Goal: Use online tool/utility: Utilize a website feature to perform a specific function

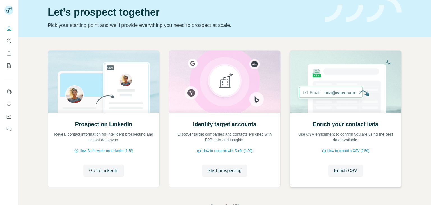
scroll to position [38, 0]
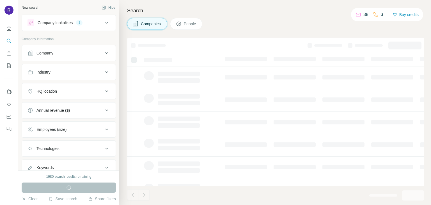
click at [295, 7] on h4 "Search" at bounding box center [275, 11] width 297 height 8
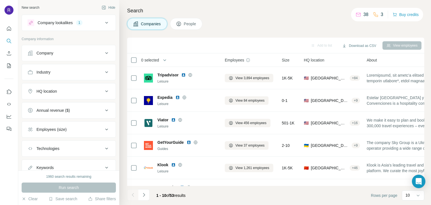
click at [95, 24] on div "Company lookalikes 1" at bounding box center [65, 22] width 76 height 7
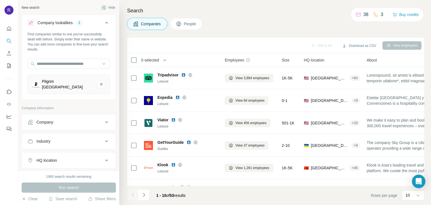
click at [70, 24] on div "Company lookalikes" at bounding box center [55, 23] width 35 height 6
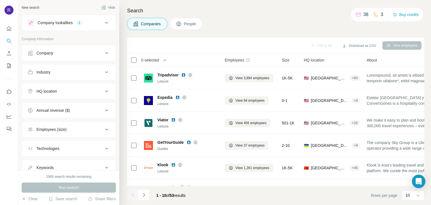
click at [70, 24] on div "Company lookalikes" at bounding box center [55, 23] width 35 height 6
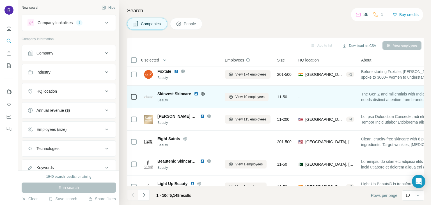
scroll to position [108, 0]
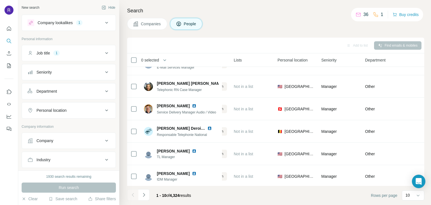
scroll to position [108, 141]
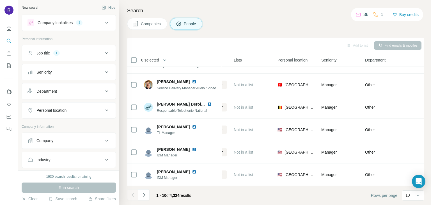
click at [103, 24] on icon at bounding box center [106, 22] width 7 height 7
